Goal: Task Accomplishment & Management: Manage account settings

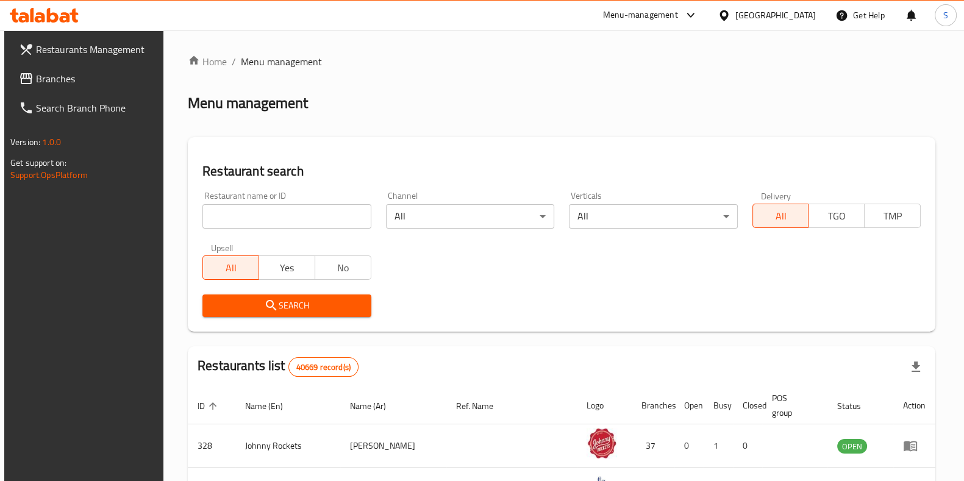
drag, startPoint x: 0, startPoint y: 0, endPoint x: 241, endPoint y: 217, distance: 324.2
click at [241, 217] on input "search" at bounding box center [286, 216] width 168 height 24
type input "b"
type input "Boon Coffee Roasters"
click button "Search" at bounding box center [286, 305] width 168 height 23
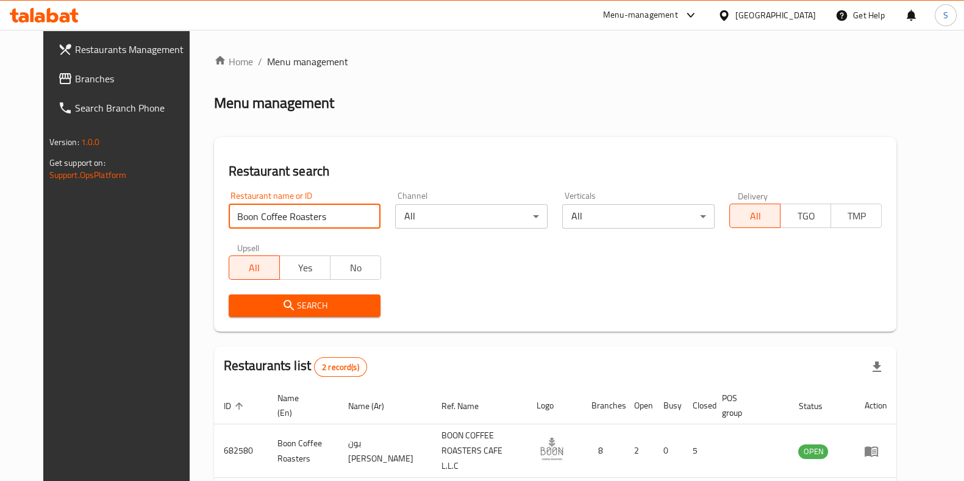
scroll to position [95, 0]
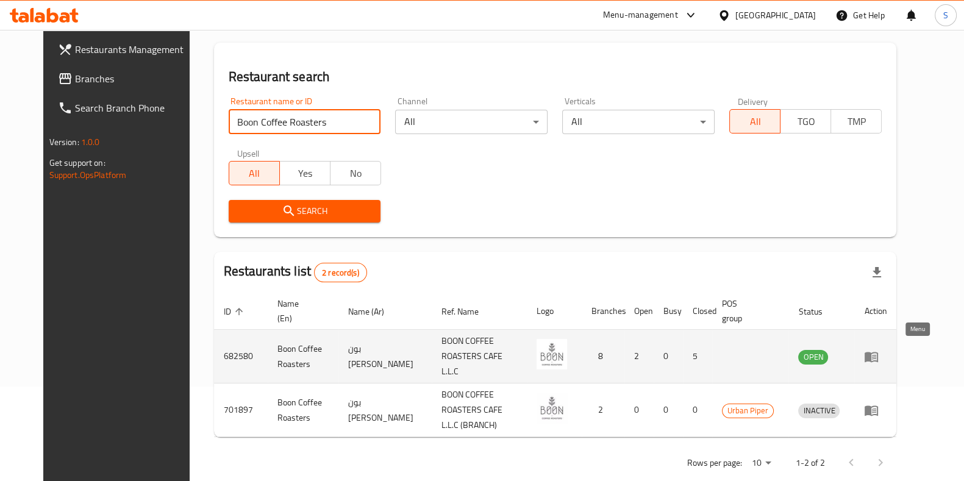
click at [879, 349] on icon "enhanced table" at bounding box center [871, 356] width 15 height 15
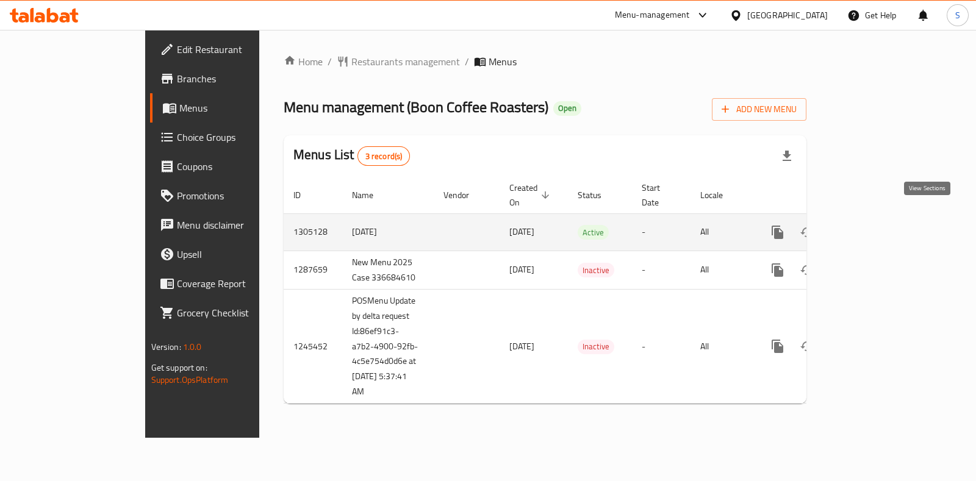
click at [871, 227] on icon "enhanced table" at bounding box center [865, 232] width 11 height 11
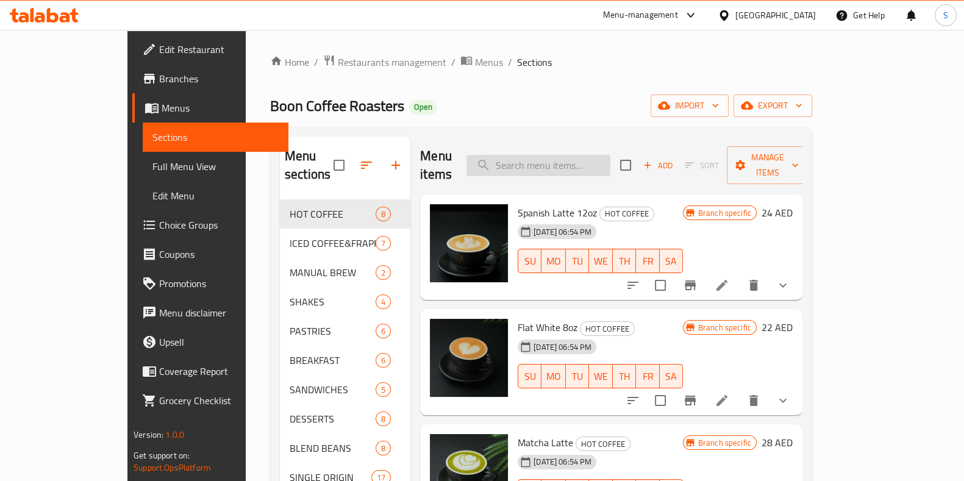
click at [580, 163] on input "search" at bounding box center [538, 165] width 144 height 21
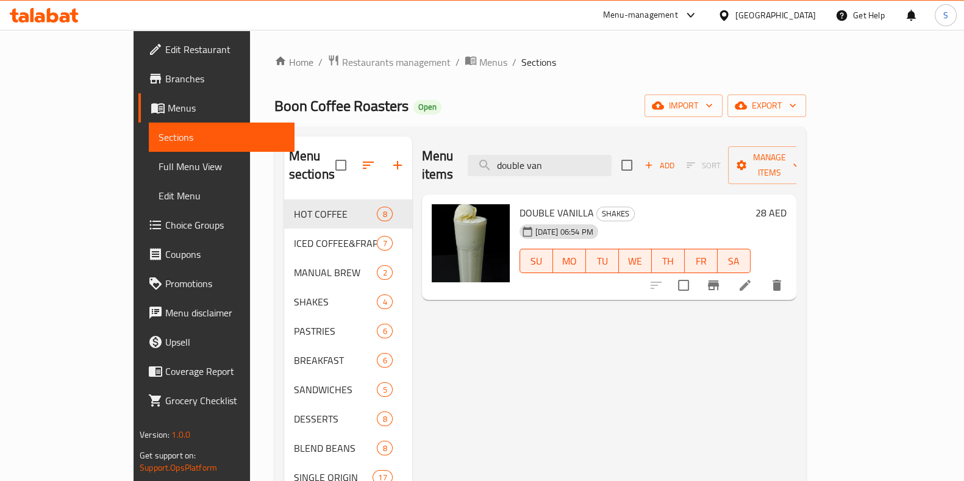
type input "double van"
click at [752, 278] on icon at bounding box center [745, 285] width 15 height 15
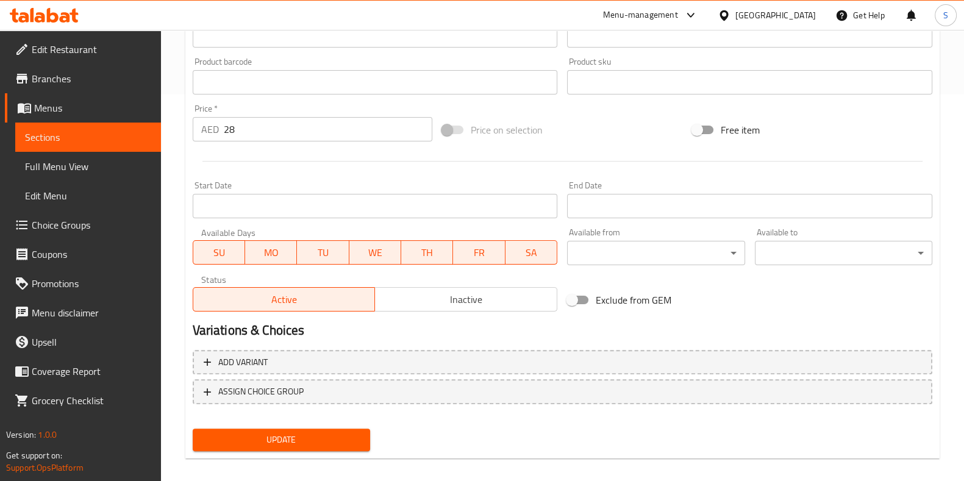
scroll to position [385, 0]
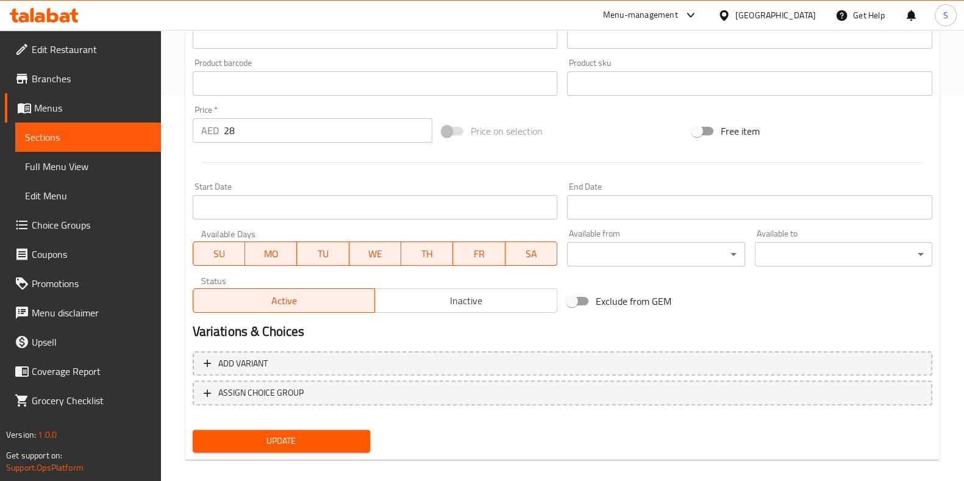
click at [216, 129] on p "AED" at bounding box center [210, 130] width 18 height 15
click at [229, 129] on input "28" at bounding box center [328, 130] width 209 height 24
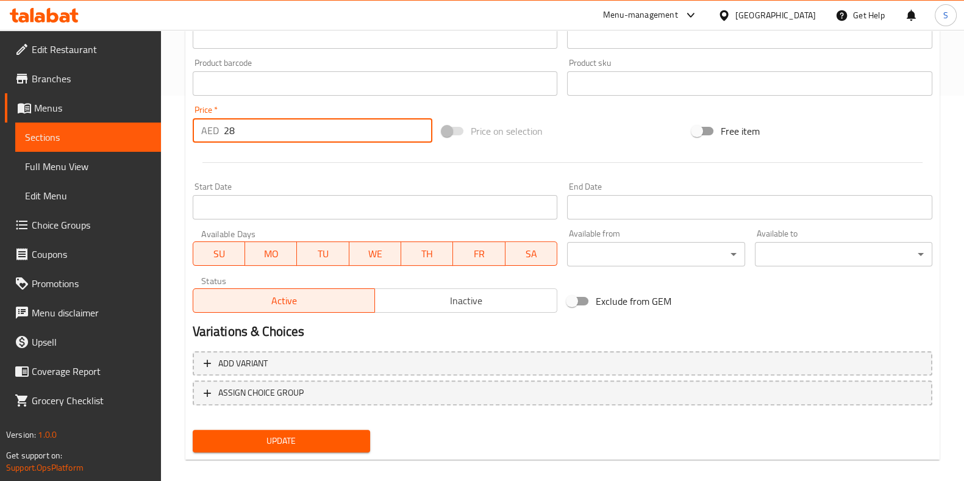
click at [229, 129] on input "28" at bounding box center [328, 130] width 209 height 24
type input "3"
type input "40"
click at [273, 430] on button "Update" at bounding box center [281, 441] width 177 height 23
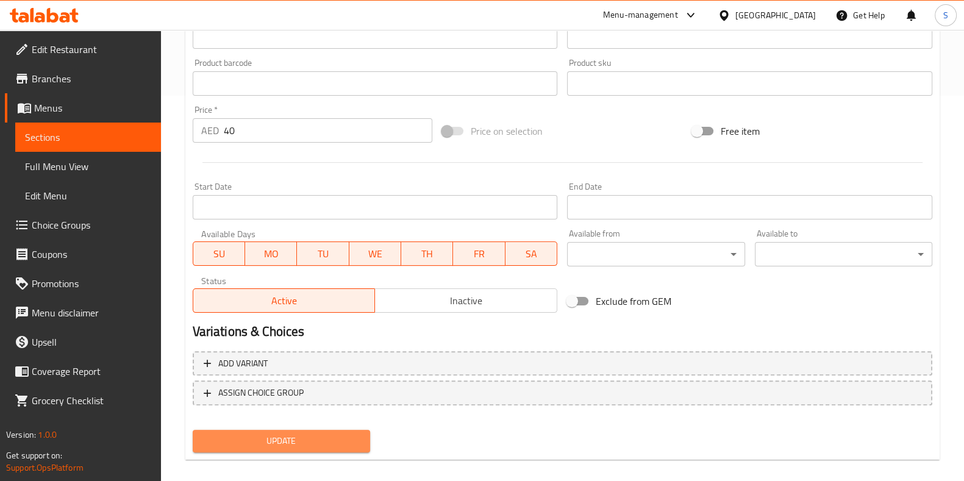
click at [293, 438] on span "Update" at bounding box center [281, 441] width 158 height 15
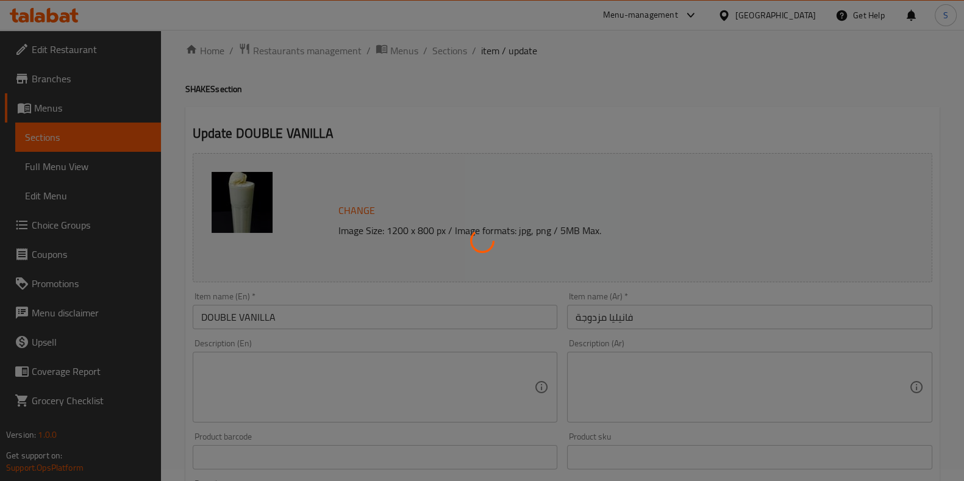
scroll to position [0, 0]
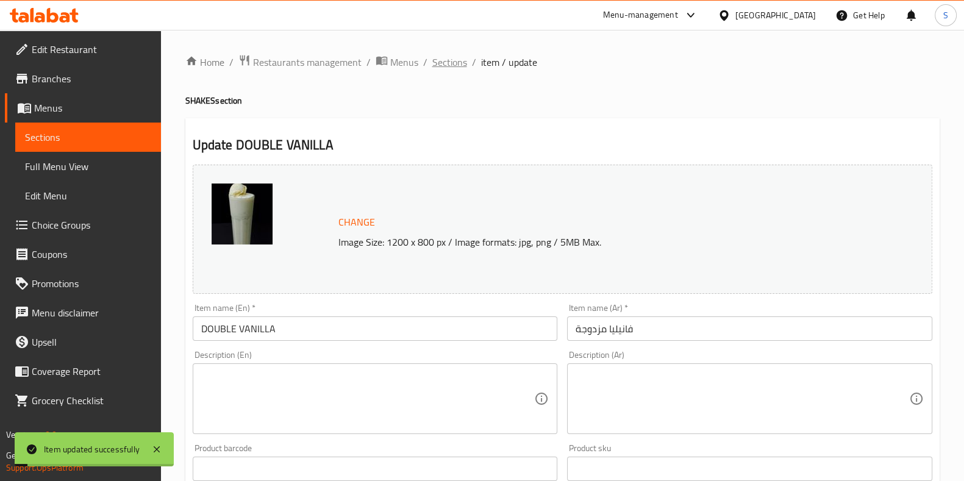
click at [451, 57] on span "Sections" at bounding box center [449, 62] width 35 height 15
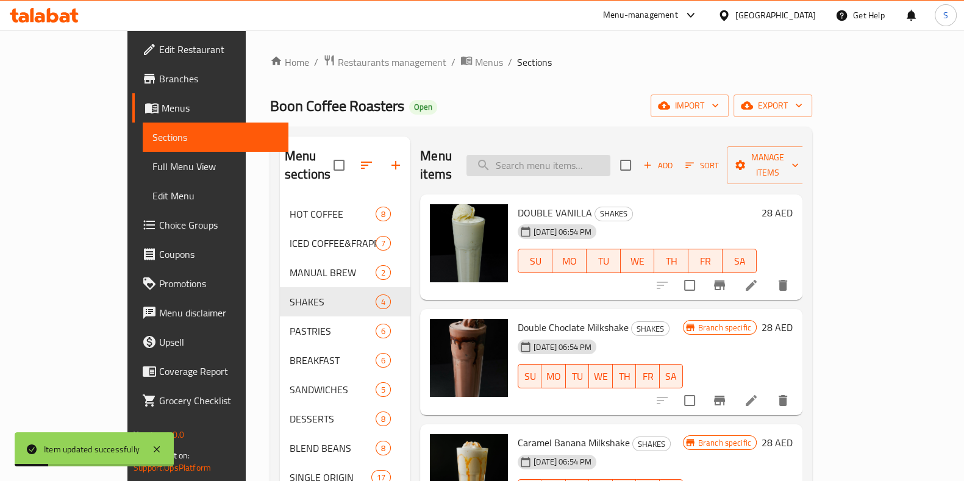
click at [554, 155] on input "search" at bounding box center [538, 165] width 144 height 21
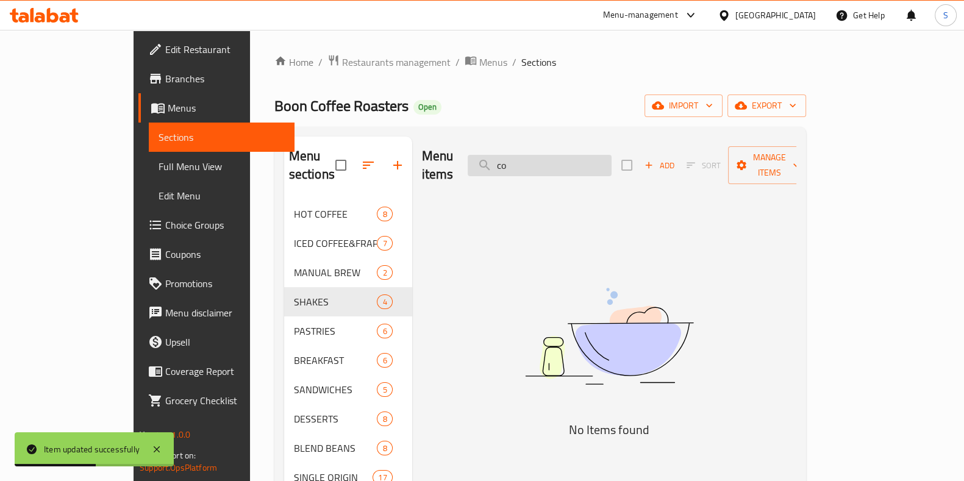
type input "c"
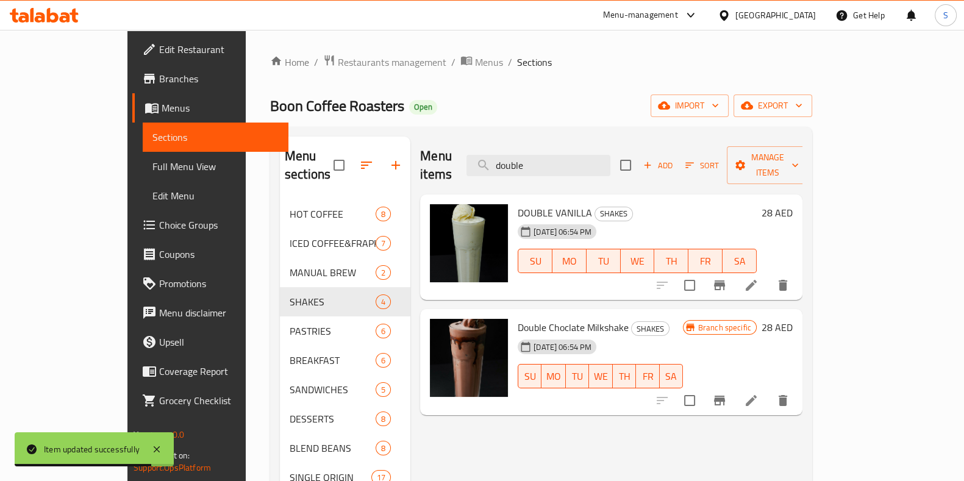
type input "double"
click at [725, 280] on icon "Branch-specific-item" at bounding box center [719, 285] width 11 height 10
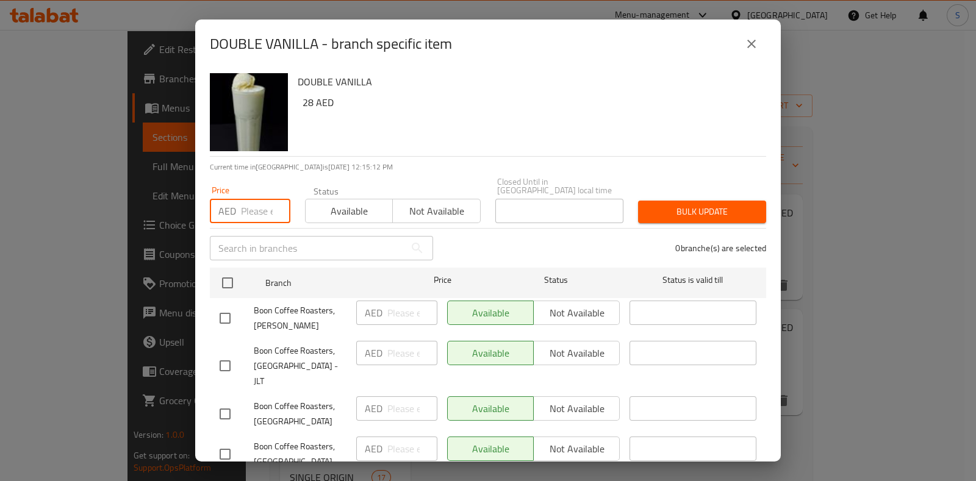
click at [250, 212] on input "number" at bounding box center [265, 211] width 49 height 24
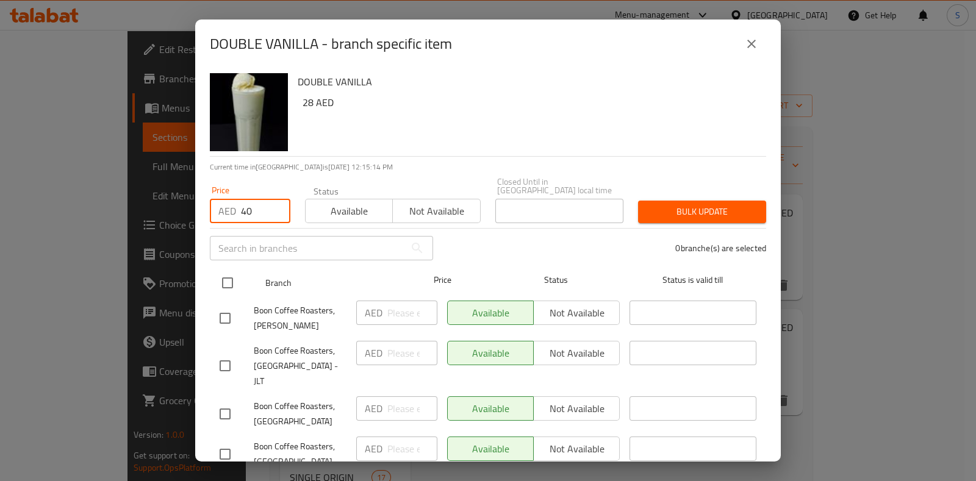
type input "40"
click at [226, 282] on input "checkbox" at bounding box center [228, 283] width 26 height 26
checkbox input "true"
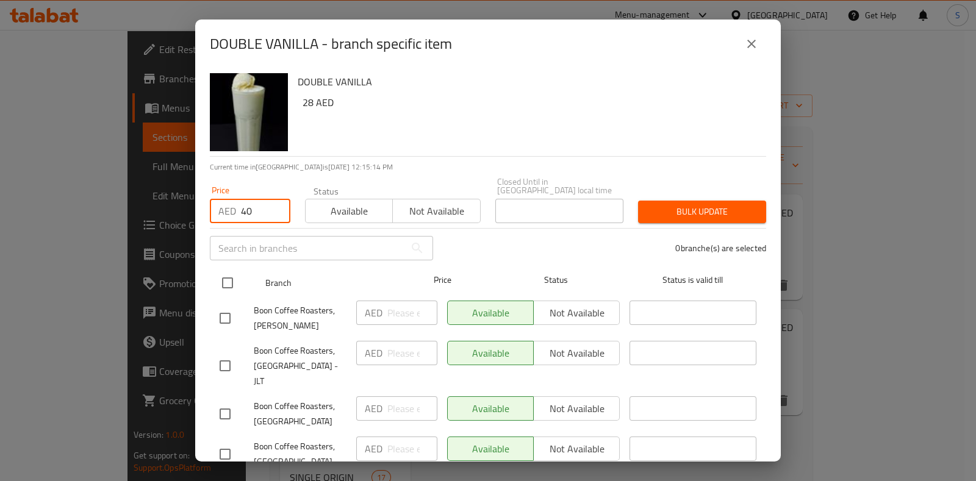
checkbox input "true"
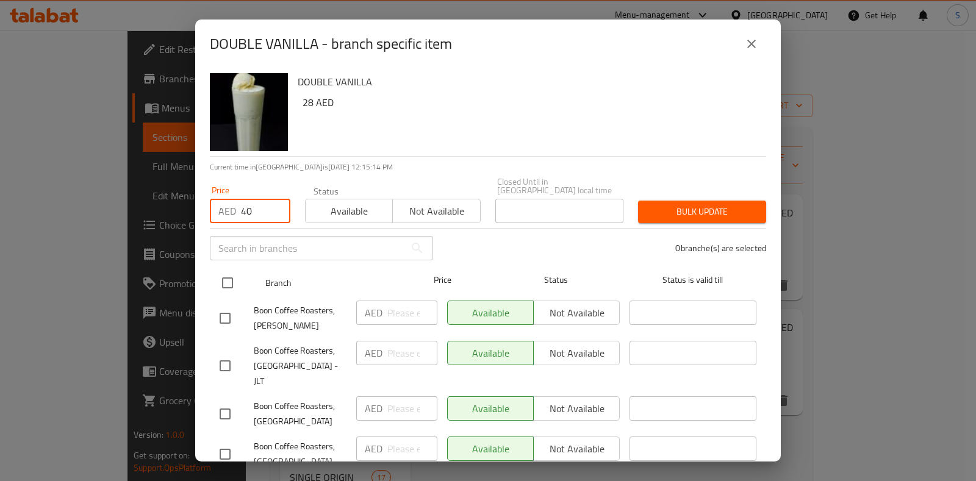
checkbox input "true"
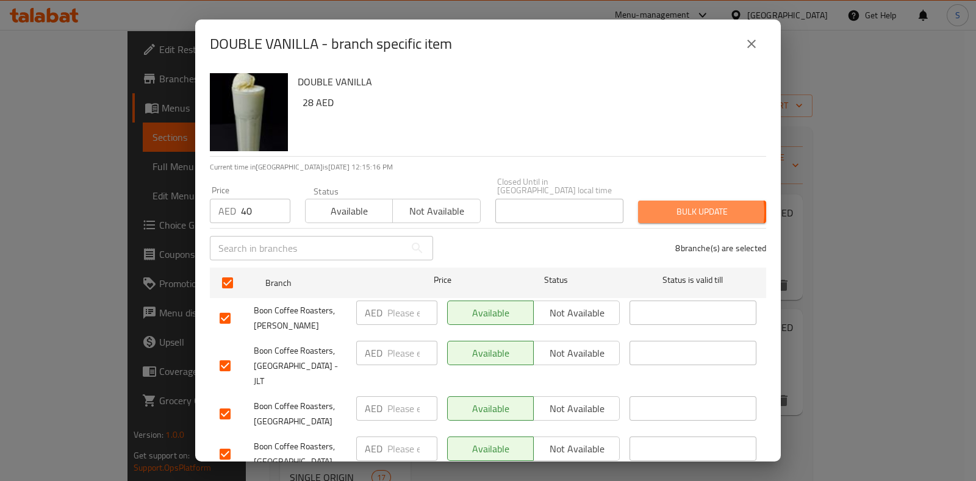
click at [673, 212] on span "Bulk update" at bounding box center [702, 211] width 109 height 15
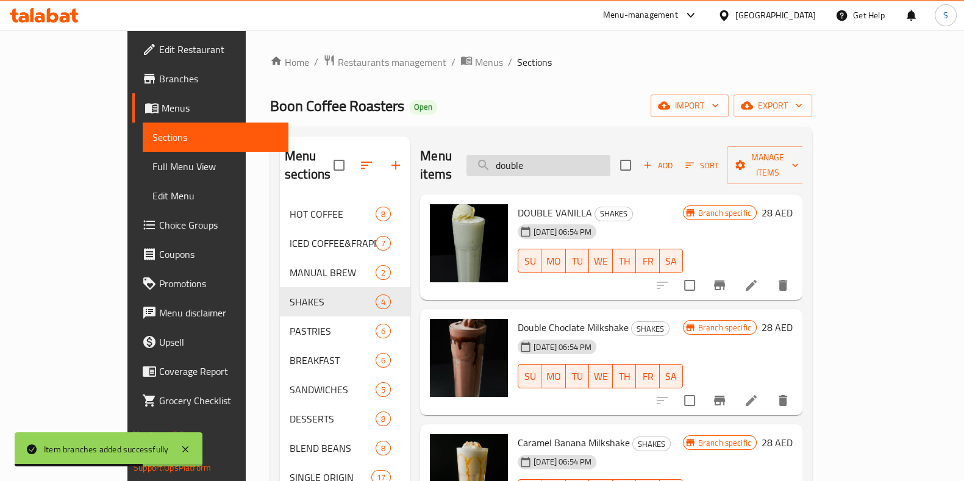
click at [602, 155] on input "double" at bounding box center [538, 165] width 144 height 21
type input "d"
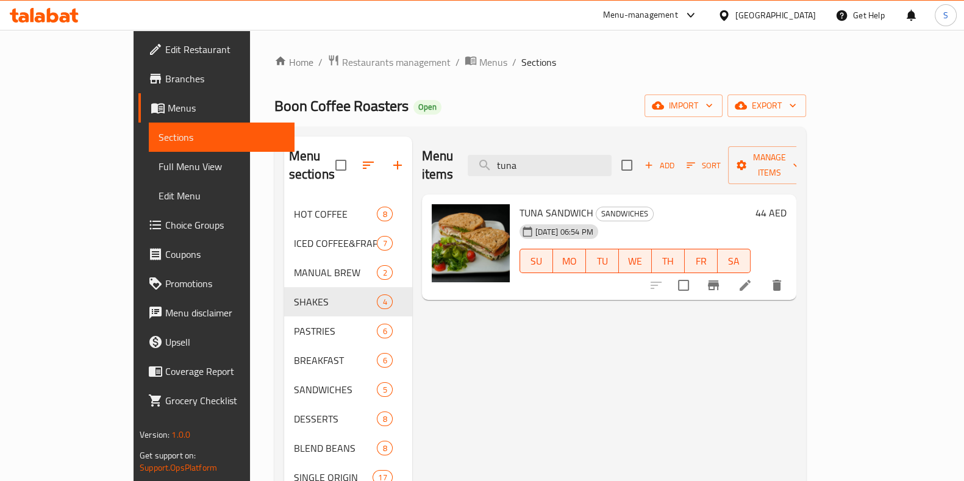
type input "tuna"
click at [751, 280] on icon at bounding box center [745, 285] width 11 height 11
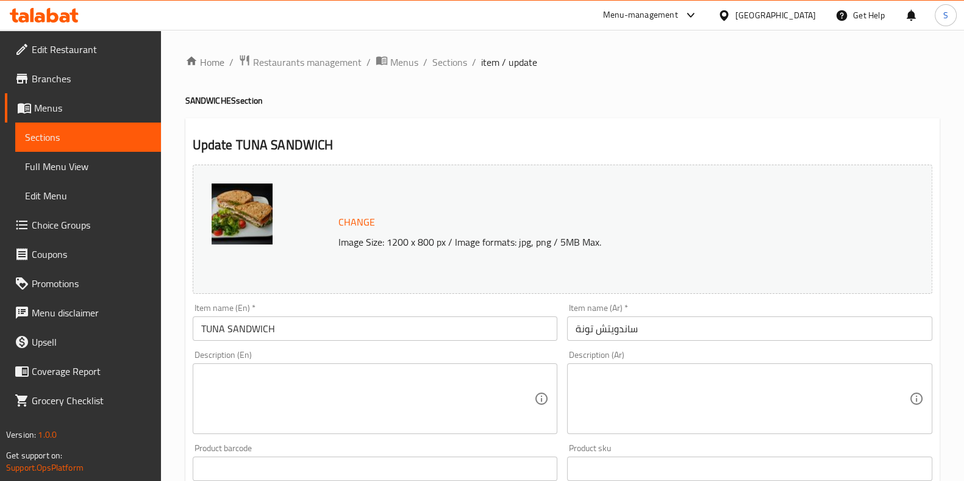
scroll to position [397, 0]
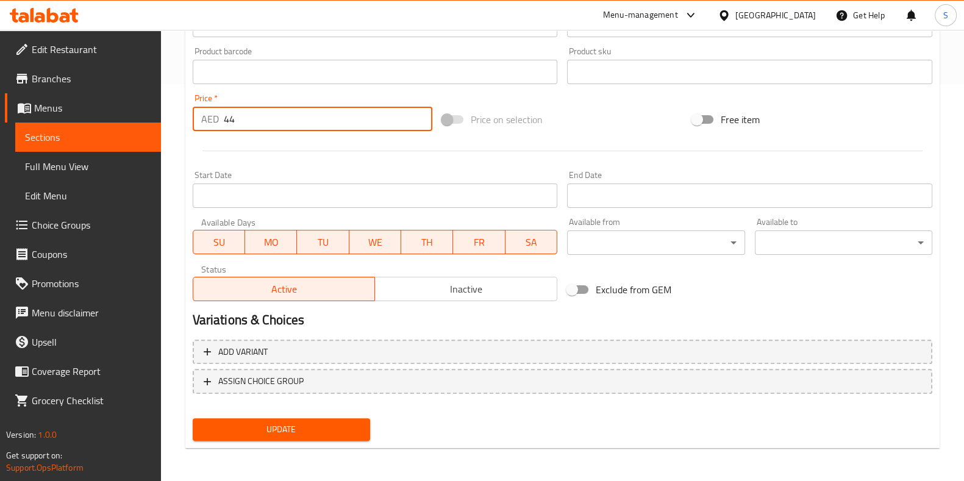
drag, startPoint x: 252, startPoint y: 124, endPoint x: 147, endPoint y: 105, distance: 107.3
click at [147, 105] on div "Edit Restaurant Branches Menus Sections Full Menu View Edit Menu Choice Groups …" at bounding box center [482, 57] width 964 height 849
type input "58"
click at [296, 428] on span "Update" at bounding box center [281, 429] width 158 height 15
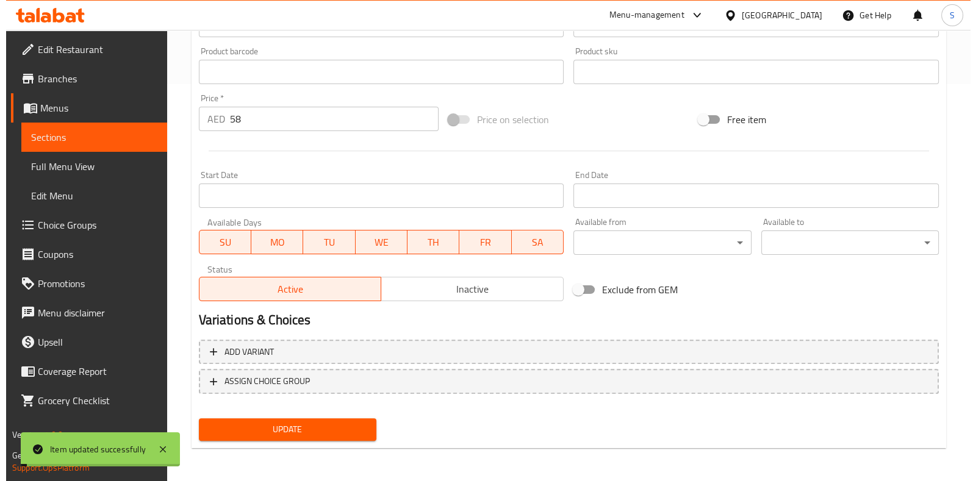
scroll to position [0, 0]
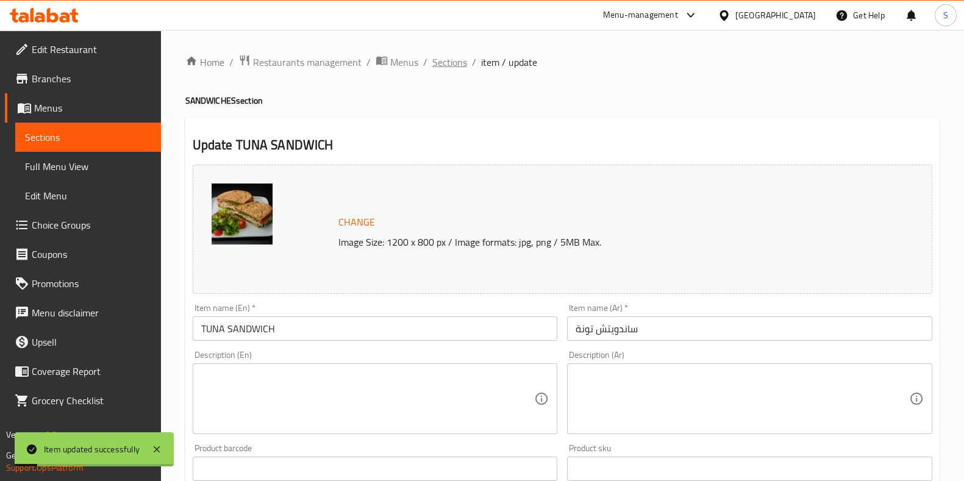
click at [455, 62] on span "Sections" at bounding box center [449, 62] width 35 height 15
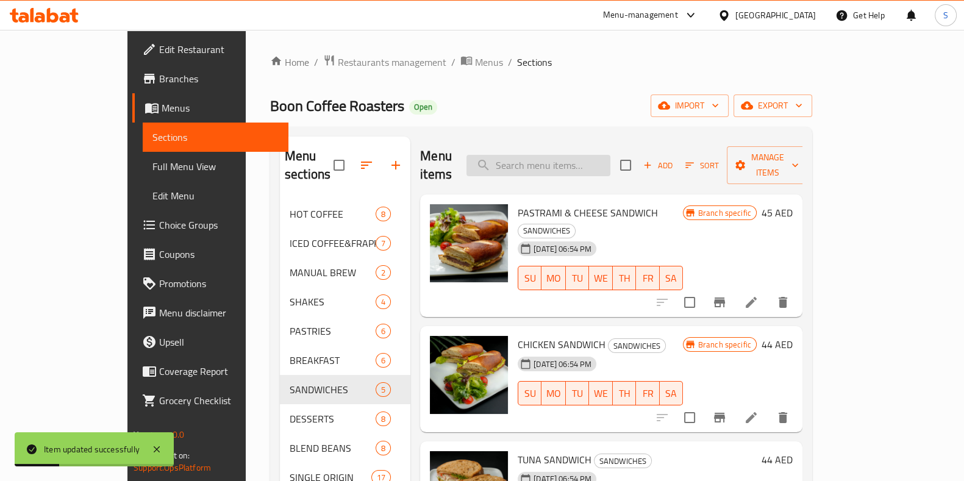
click at [568, 161] on input "search" at bounding box center [538, 165] width 144 height 21
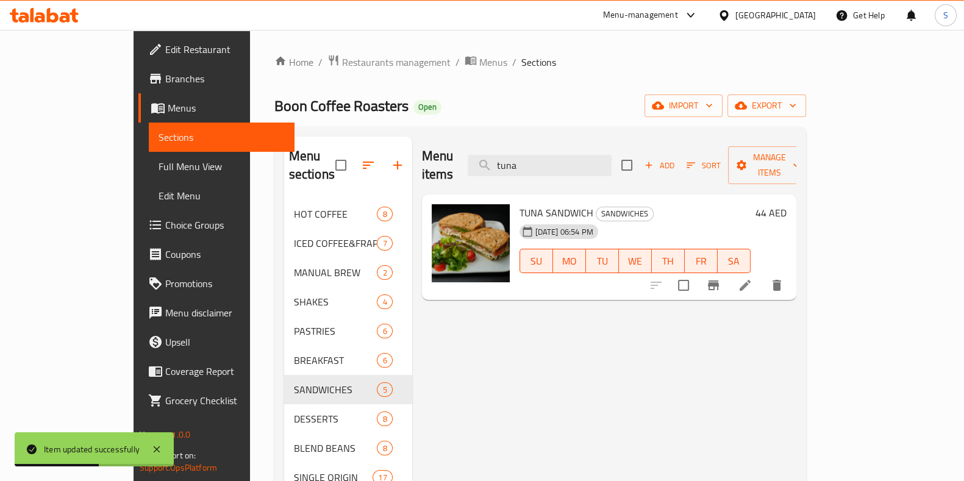
type input "tuna"
click at [719, 280] on icon "Branch-specific-item" at bounding box center [713, 285] width 11 height 10
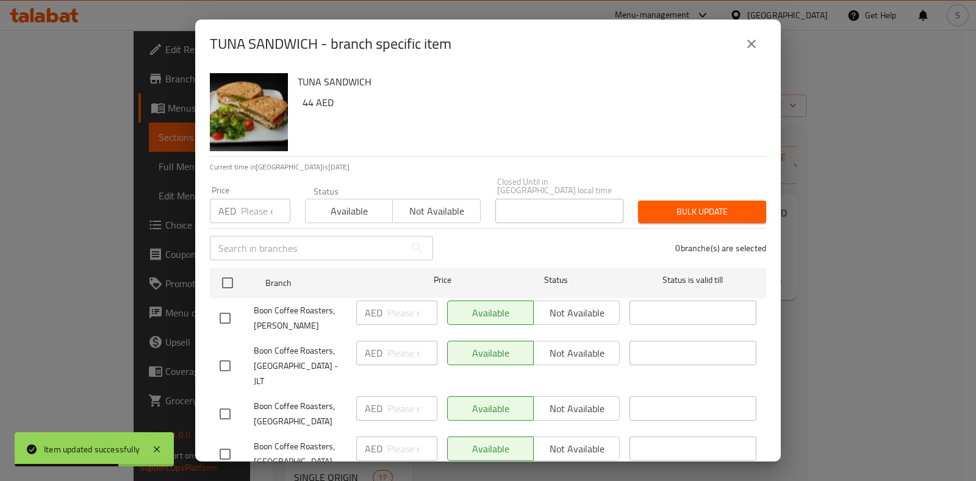
click at [262, 216] on input "number" at bounding box center [265, 211] width 49 height 24
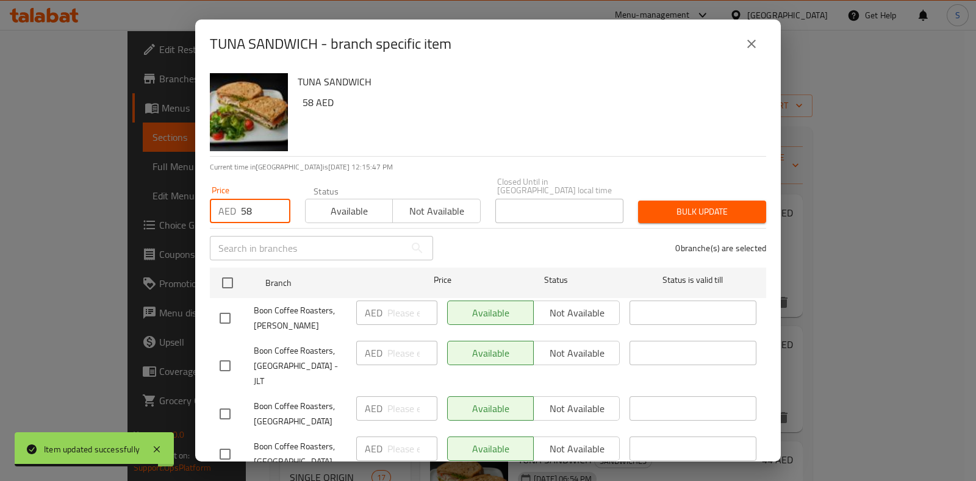
type input "58"
click at [348, 213] on span "Available" at bounding box center [348, 211] width 77 height 18
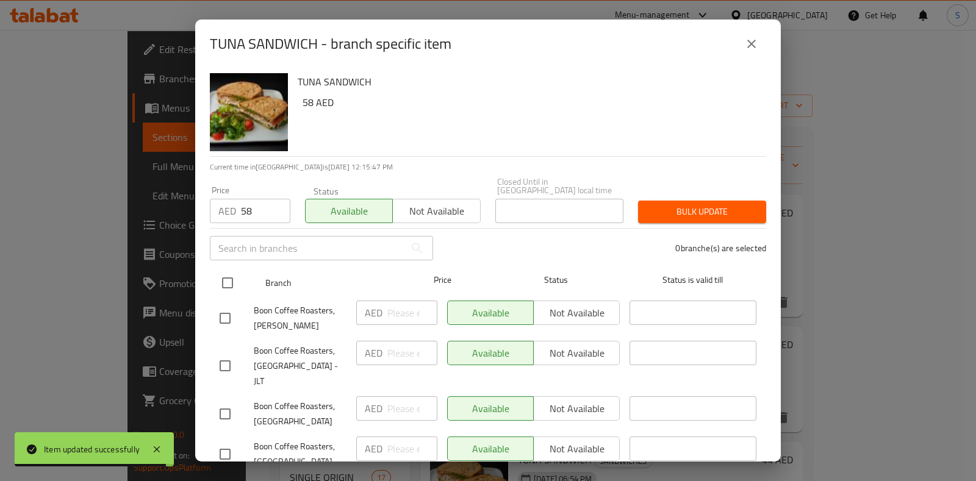
click at [232, 275] on input "checkbox" at bounding box center [228, 283] width 26 height 26
checkbox input "true"
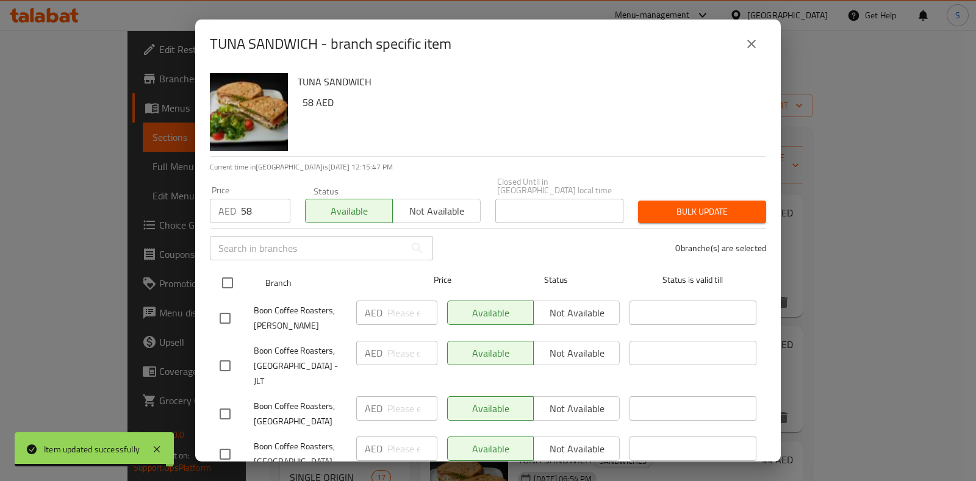
checkbox input "true"
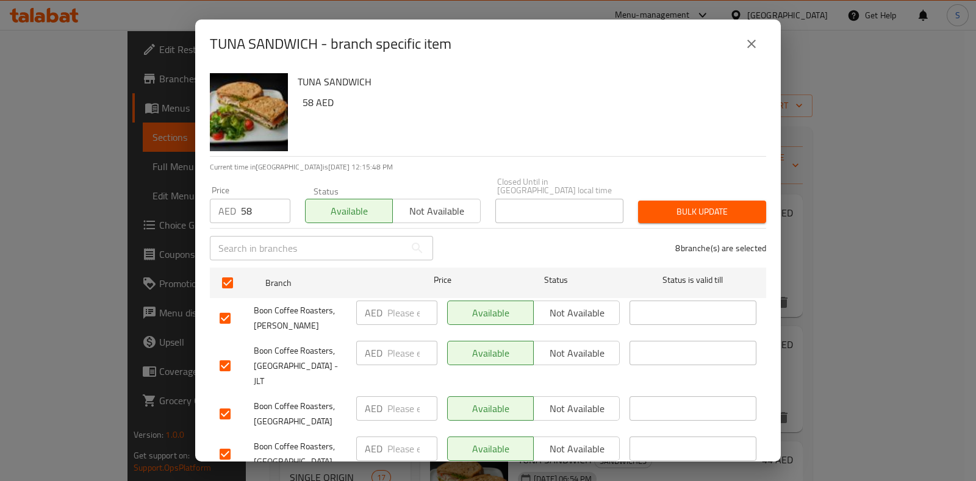
click at [684, 213] on span "Bulk update" at bounding box center [702, 211] width 109 height 15
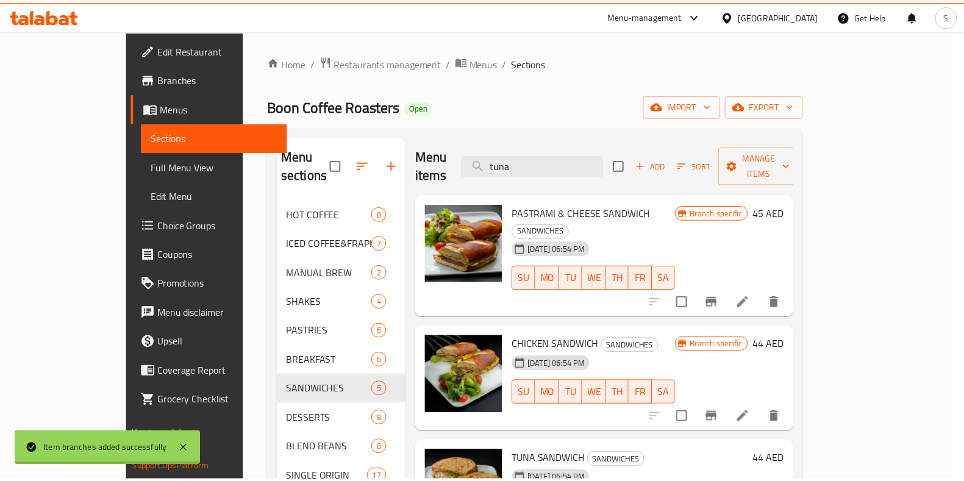
scroll to position [171, 0]
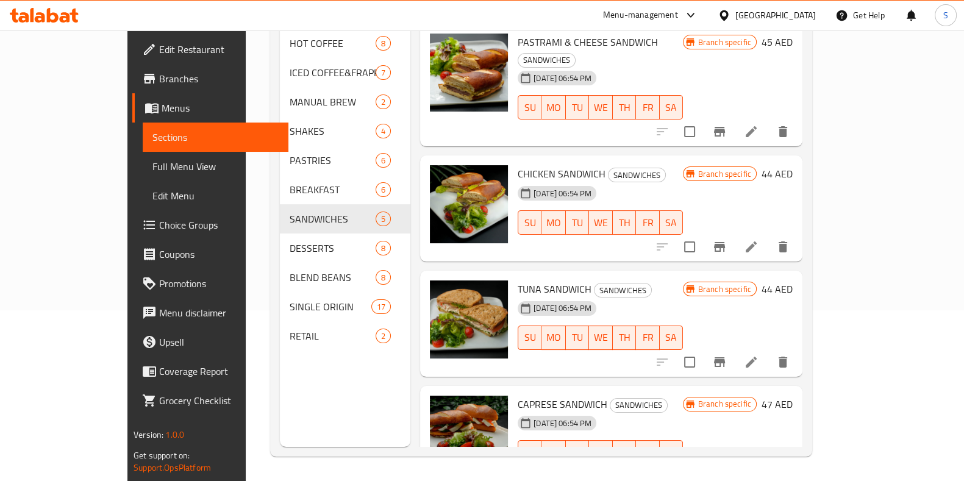
click at [684, 213] on div "CHICKEN SANDWICH SANDWICHES [DATE] 06:54 PM SU MO TU WE TH FR SA" at bounding box center [600, 208] width 175 height 96
